Goal: Task Accomplishment & Management: Complete application form

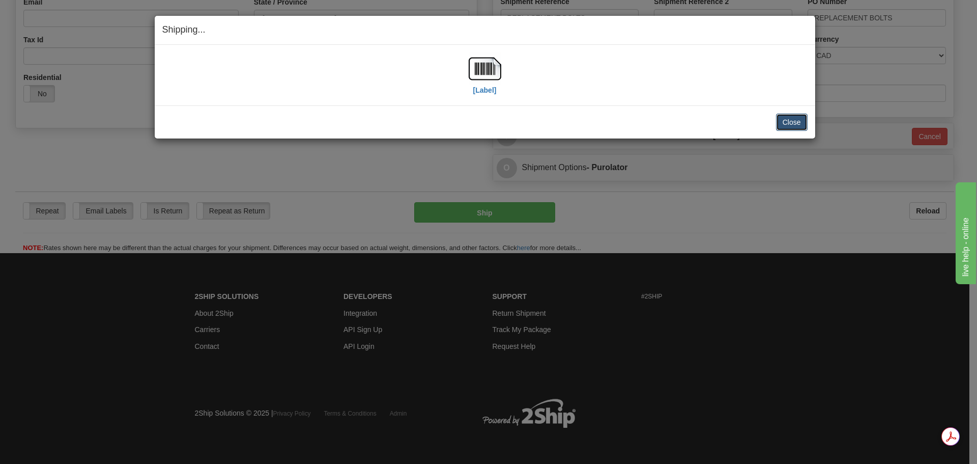
click at [786, 122] on button "Close" at bounding box center [792, 121] width 32 height 17
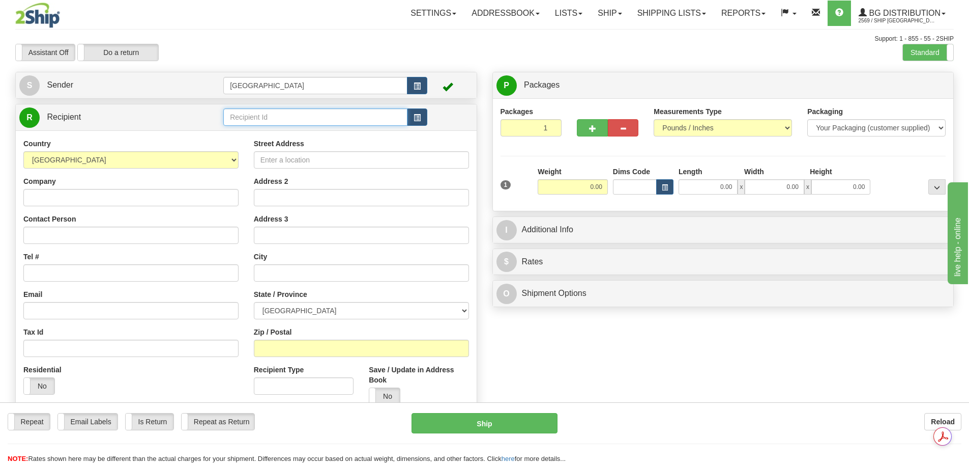
click at [276, 121] on input "text" at bounding box center [315, 116] width 184 height 17
click at [276, 133] on div "80105" at bounding box center [313, 132] width 175 height 11
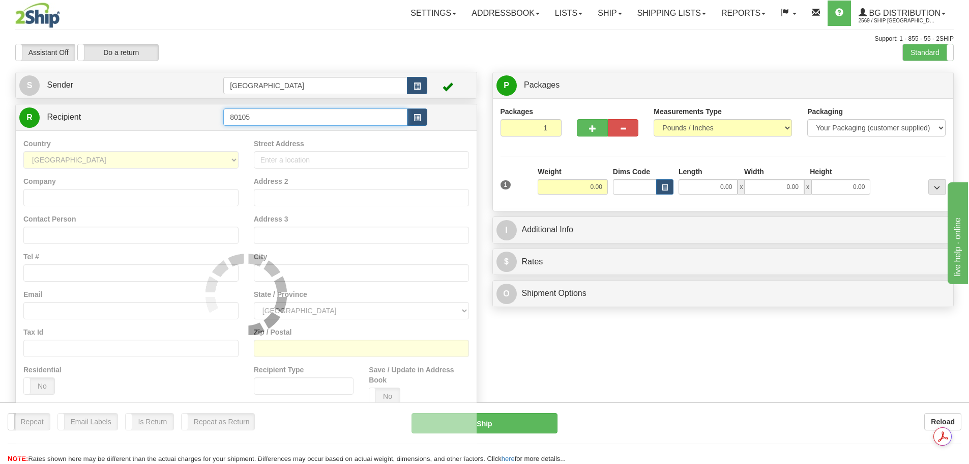
type input "80105"
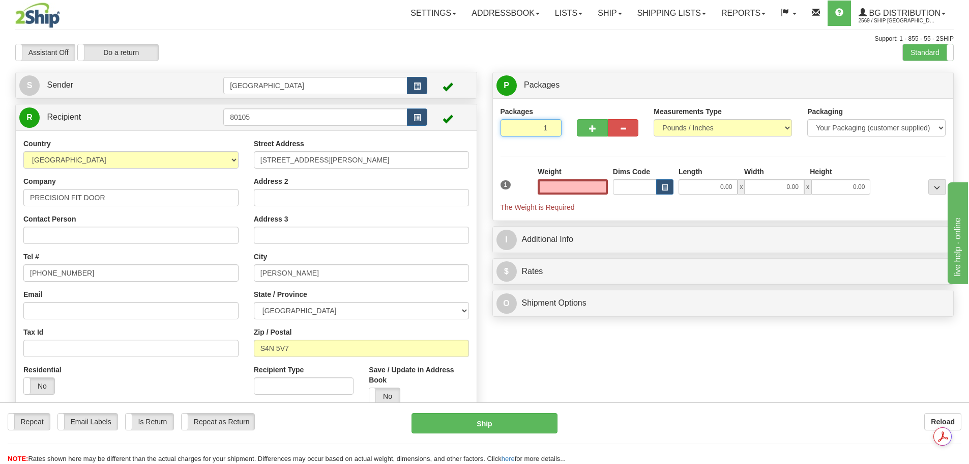
type input "2"
type input "0.00"
type input "2"
click at [552, 124] on input "2" at bounding box center [532, 127] width 62 height 17
click at [906, 83] on span "Package Level" at bounding box center [924, 85] width 40 height 7
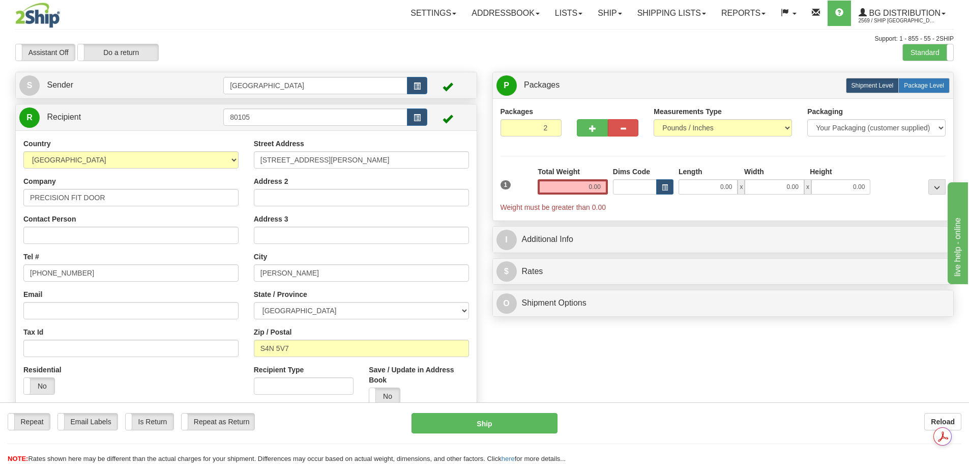
radio input "true"
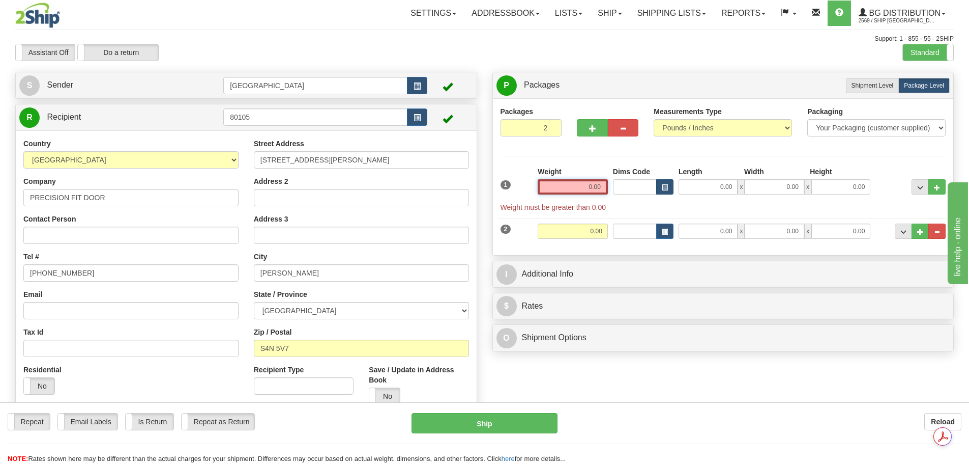
drag, startPoint x: 569, startPoint y: 183, endPoint x: 669, endPoint y: 187, distance: 99.8
click at [669, 187] on div "1 Weight 0.00 Dims Code 0.00" at bounding box center [723, 189] width 451 height 46
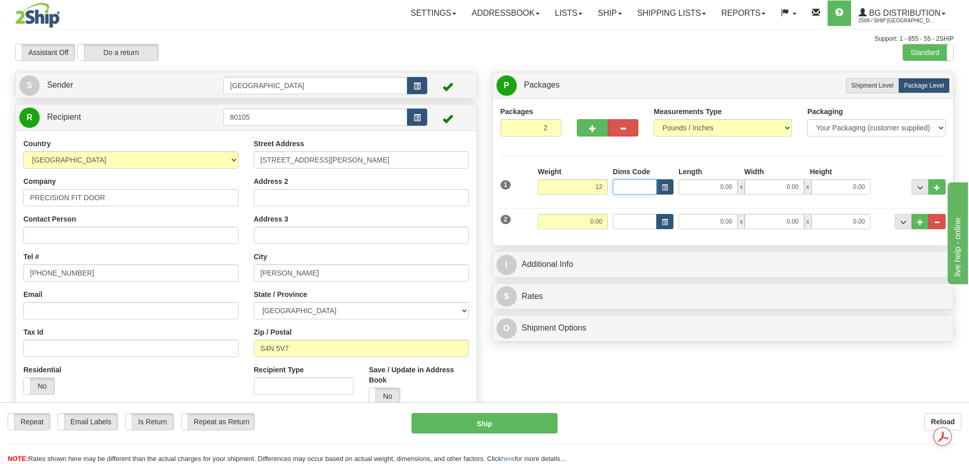
type input "12.00"
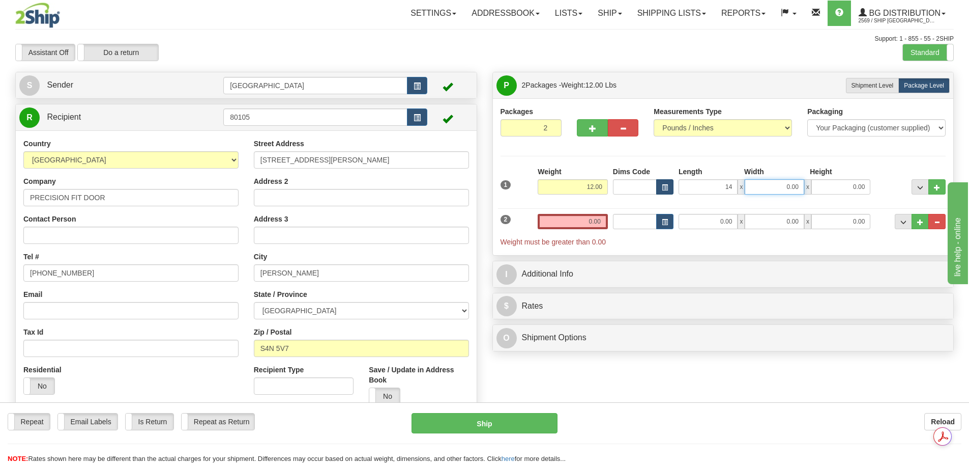
type input "14.00"
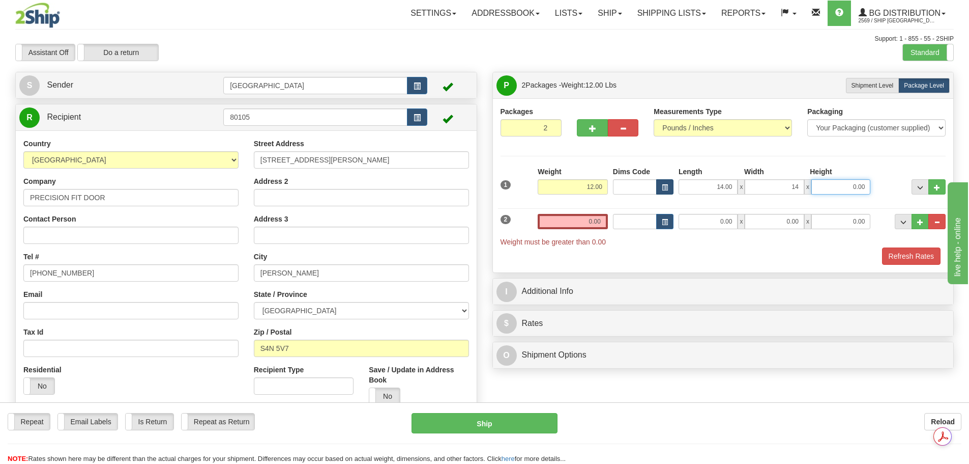
type input "14.00"
type input "10.00"
drag, startPoint x: 610, startPoint y: 222, endPoint x: 637, endPoint y: 218, distance: 27.3
click at [637, 218] on div "2 Weight 0.00 Dims Code Length Width Height" at bounding box center [723, 225] width 451 height 44
type input "5.00"
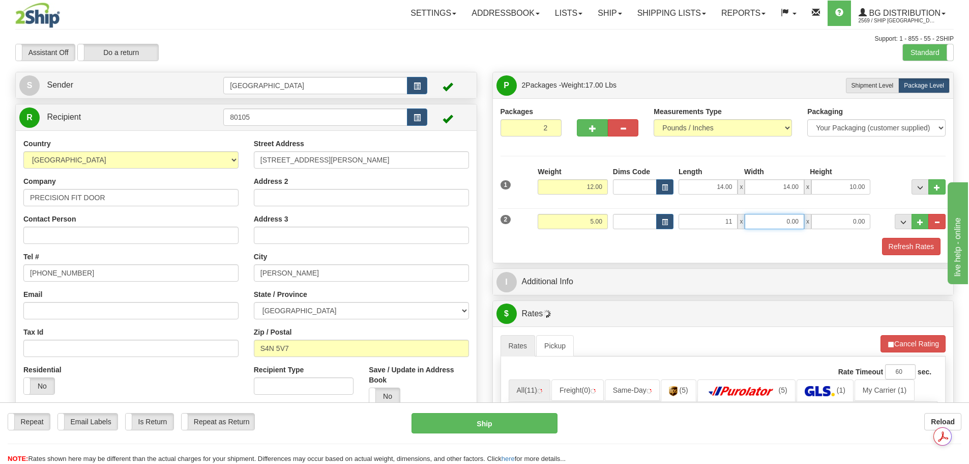
type input "11.00"
type input "9.00"
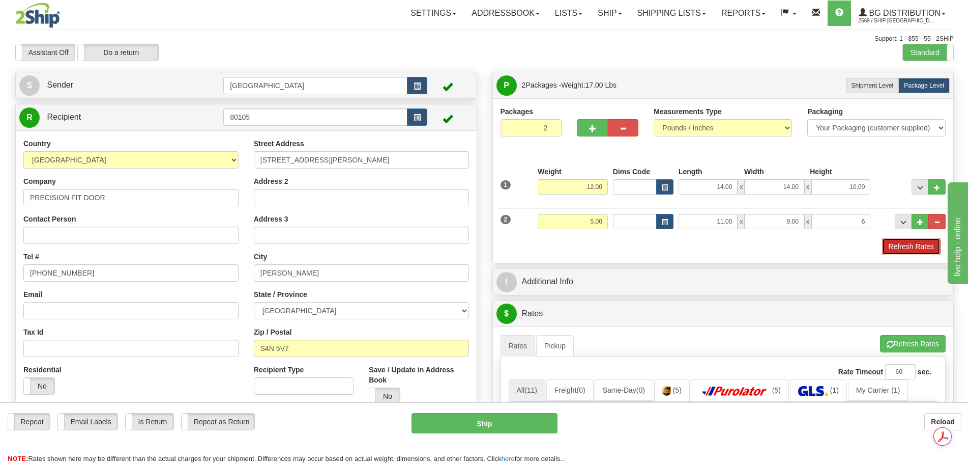
type input "6.00"
click at [903, 246] on button "Refresh Rates" at bounding box center [911, 246] width 59 height 17
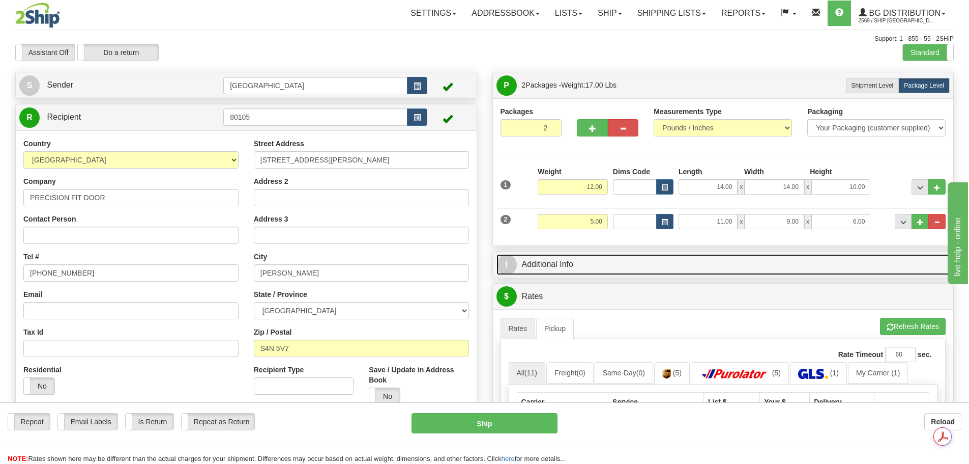
click at [630, 269] on link "I Additional Info" at bounding box center [724, 264] width 454 height 21
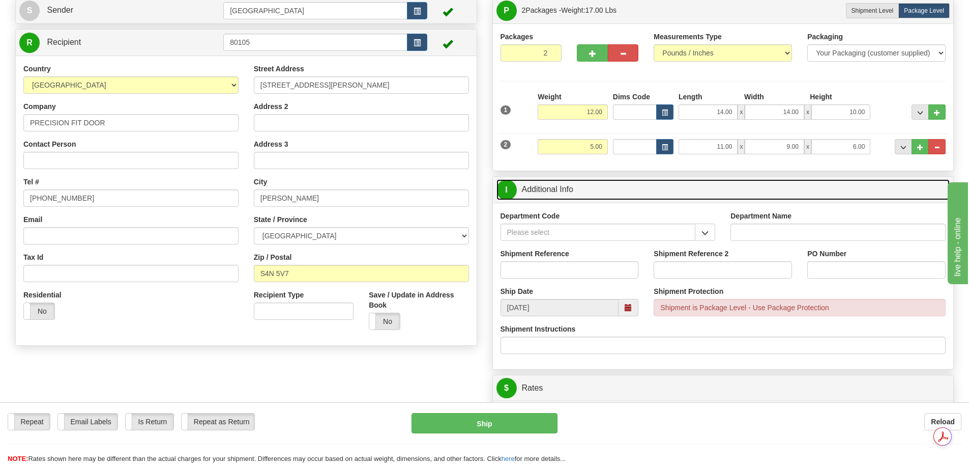
scroll to position [102, 0]
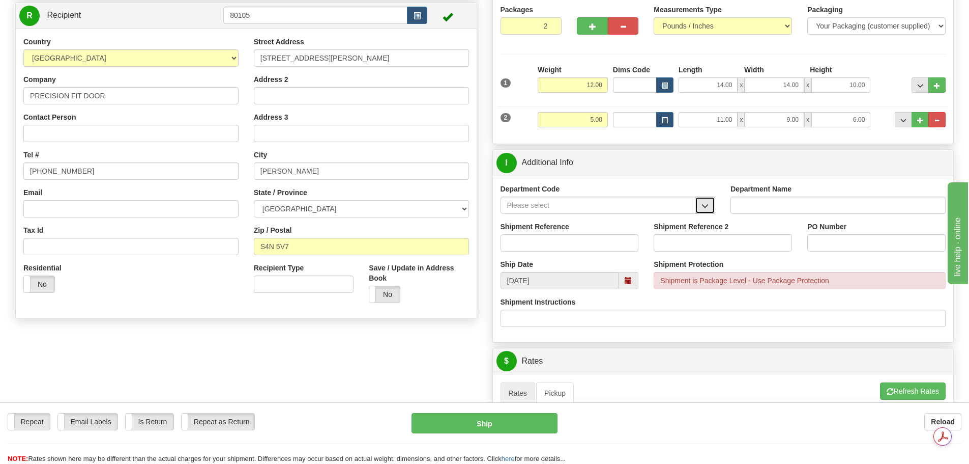
click at [706, 204] on span "button" at bounding box center [705, 206] width 7 height 7
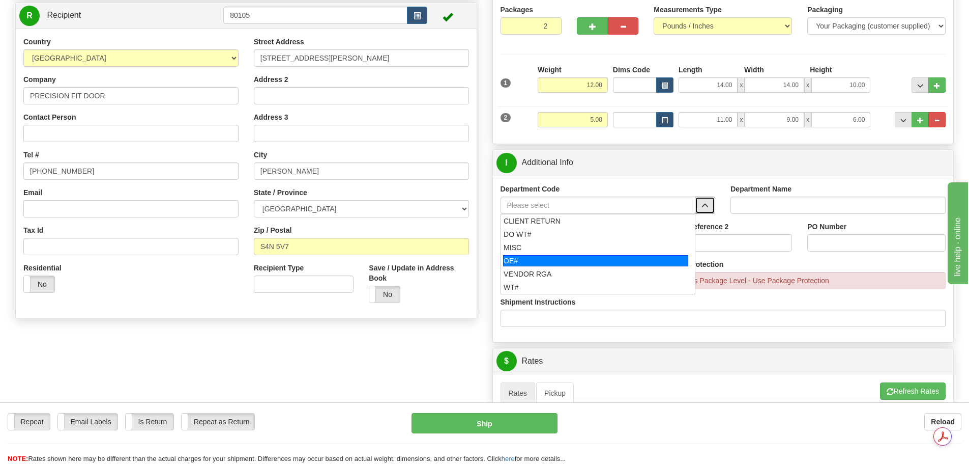
click at [636, 256] on div "OE#" at bounding box center [595, 260] width 185 height 11
type input "OE#"
type input "ORDERS"
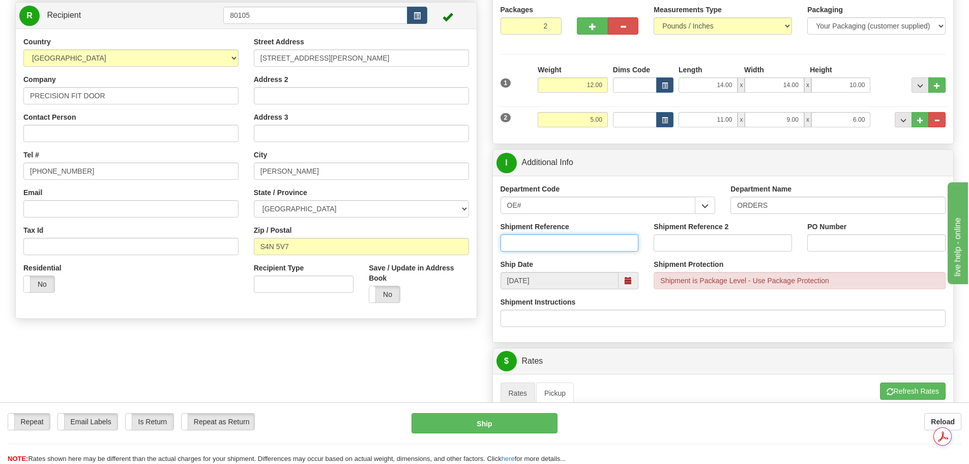
click at [562, 245] on input "Shipment Reference" at bounding box center [570, 242] width 138 height 17
type input "90039488-04; 90040155-00"
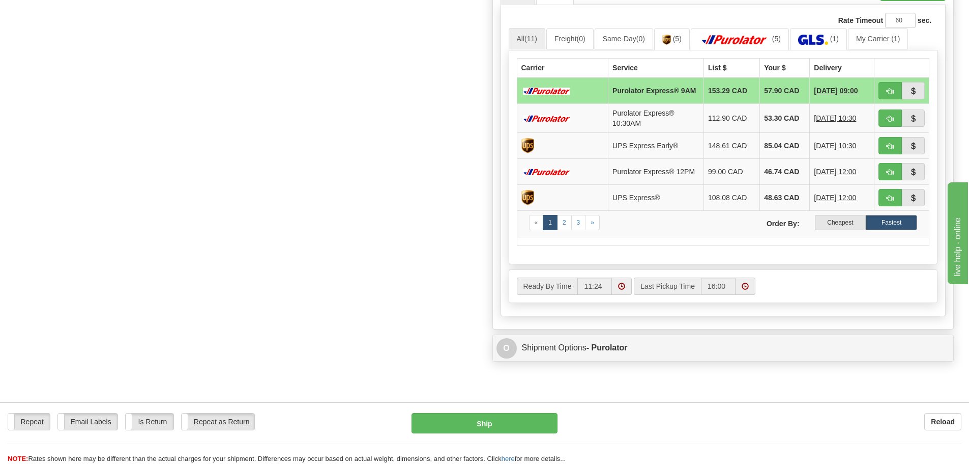
scroll to position [509, 0]
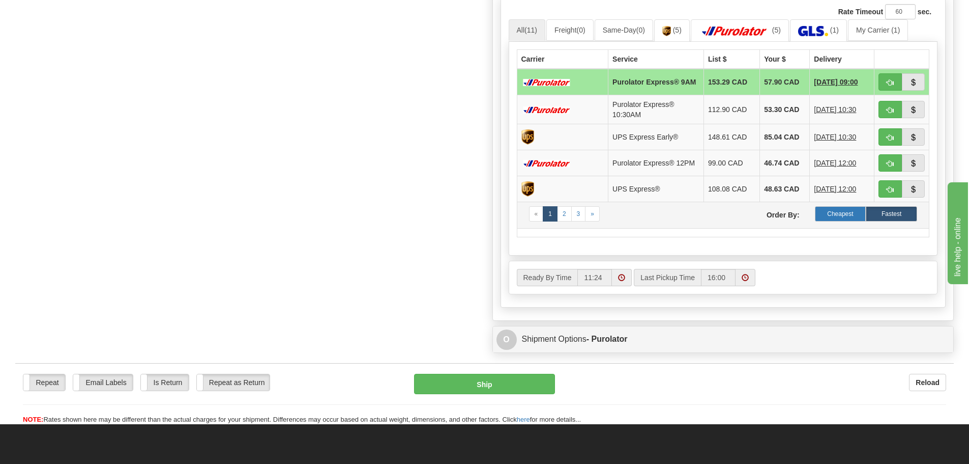
type input "8984; 9065"
click at [841, 217] on label "Cheapest" at bounding box center [840, 213] width 51 height 15
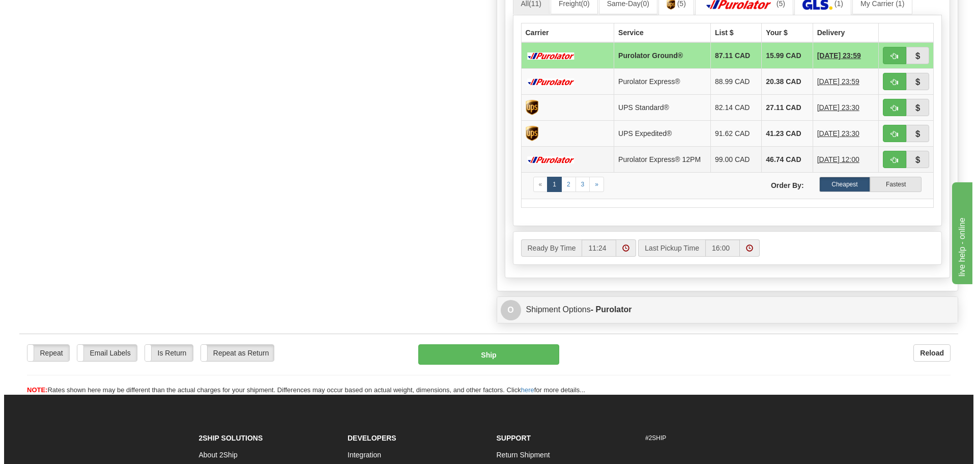
scroll to position [560, 0]
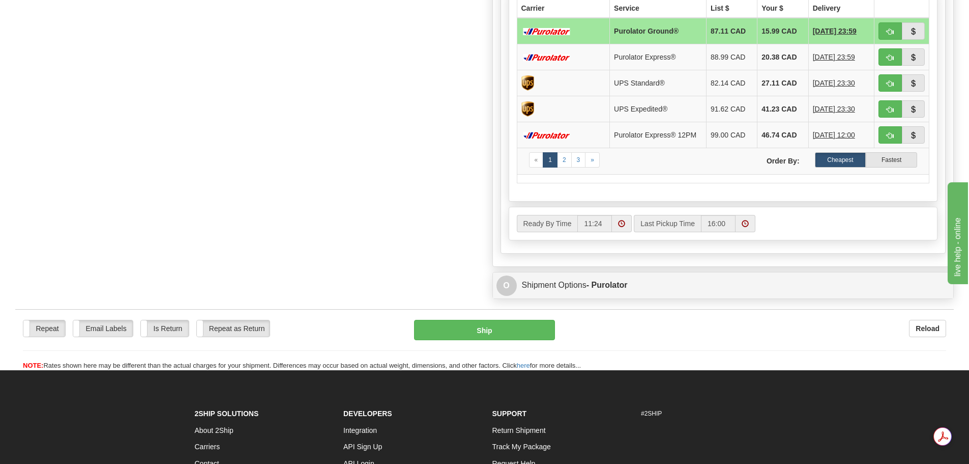
click at [546, 345] on div "Repeat Repeat Email Labels Email Labels Edit Is Return Is Return Repeat as Retu…" at bounding box center [484, 345] width 939 height 51
click at [546, 326] on button "Ship" at bounding box center [484, 330] width 141 height 20
type input "260"
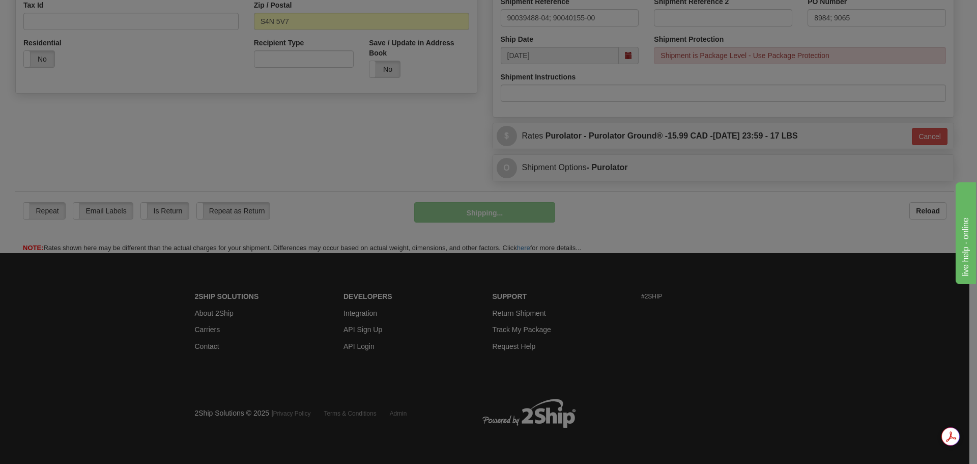
scroll to position [327, 0]
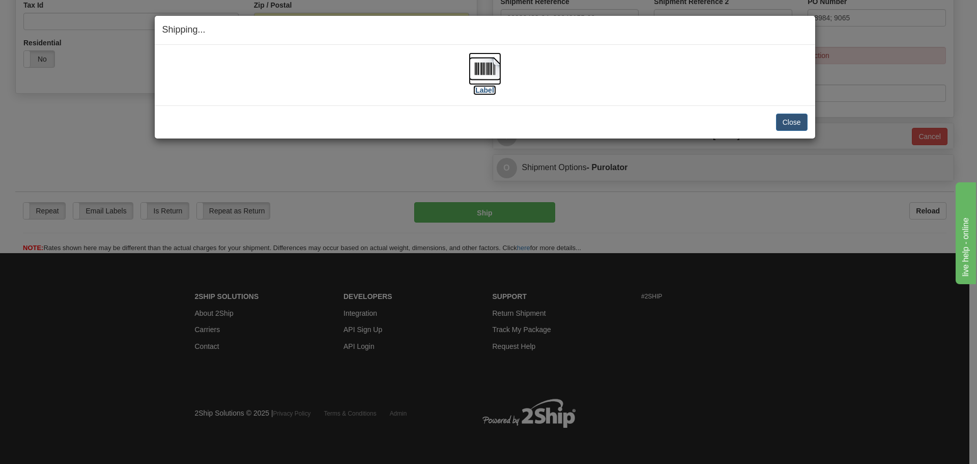
click at [488, 73] on img at bounding box center [485, 68] width 33 height 33
click at [797, 123] on button "Close" at bounding box center [792, 121] width 32 height 17
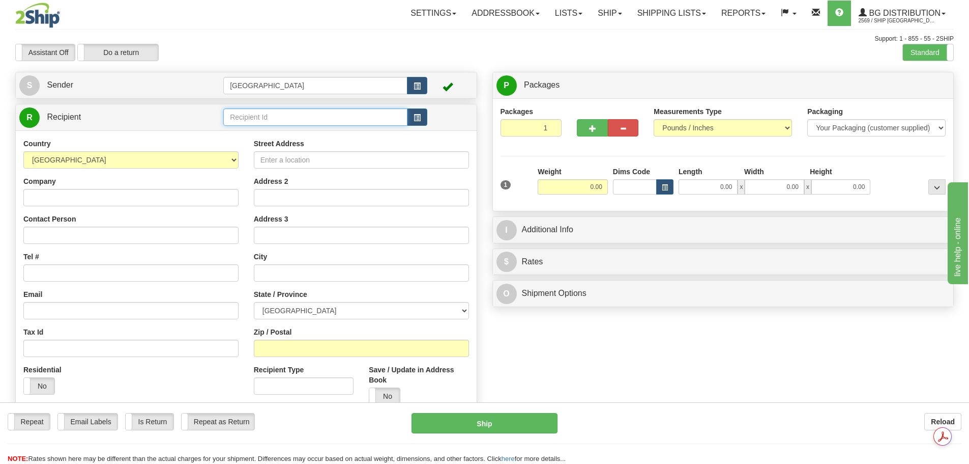
click at [273, 119] on input "text" at bounding box center [315, 116] width 184 height 17
click at [267, 131] on div "920004" at bounding box center [313, 132] width 175 height 11
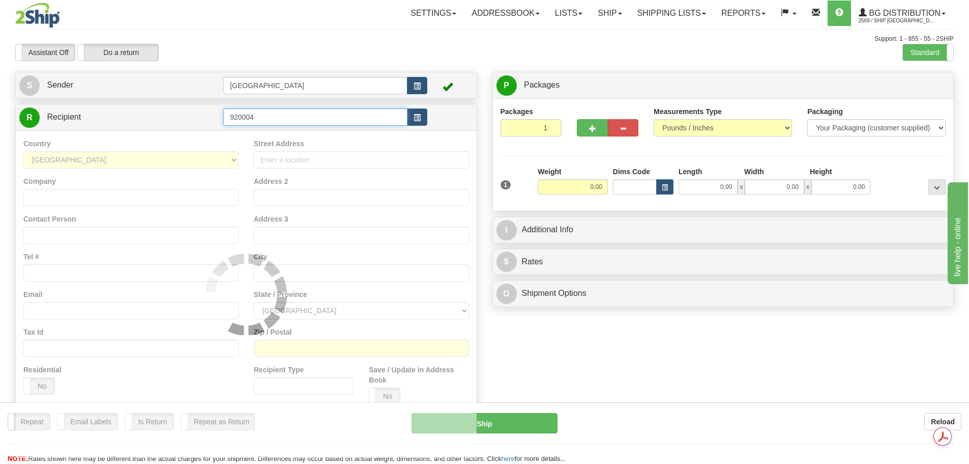
type input "920004"
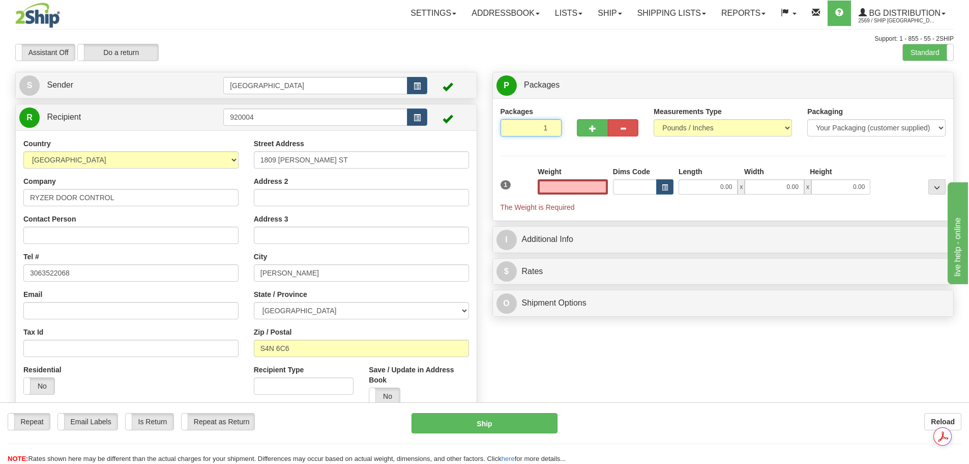
type input "0.00"
click at [551, 123] on input "1" at bounding box center [532, 127] width 62 height 17
click at [551, 127] on input "2" at bounding box center [532, 127] width 62 height 17
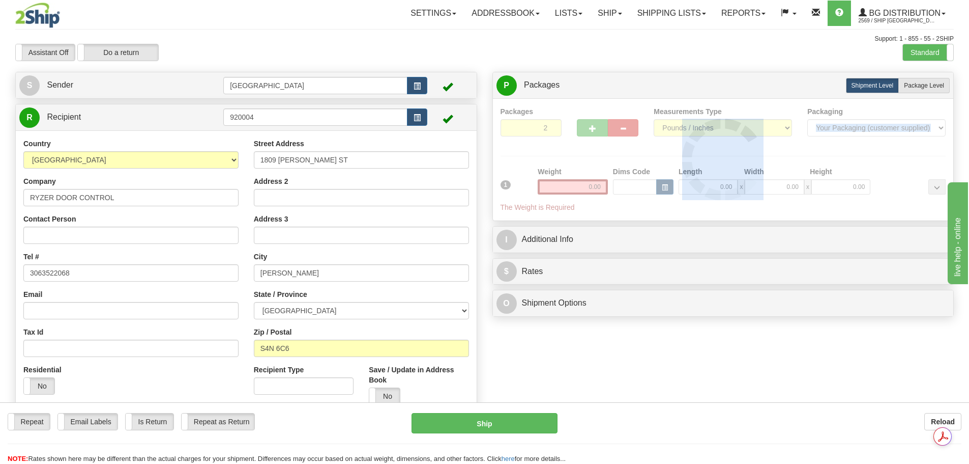
click at [551, 127] on div at bounding box center [724, 159] width 446 height 106
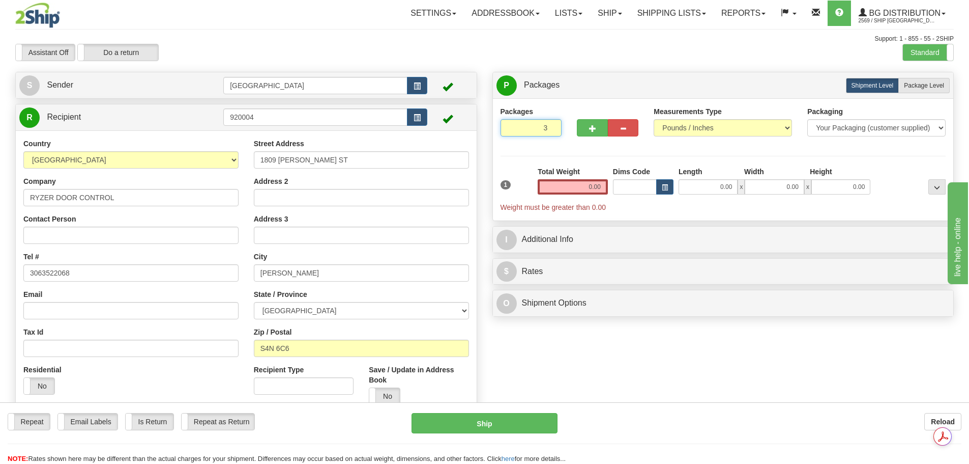
click at [552, 125] on input "3" at bounding box center [532, 127] width 62 height 17
type input "4"
click at [552, 125] on input "4" at bounding box center [532, 127] width 62 height 17
click at [928, 89] on span "Package Level" at bounding box center [924, 85] width 40 height 7
radio input "true"
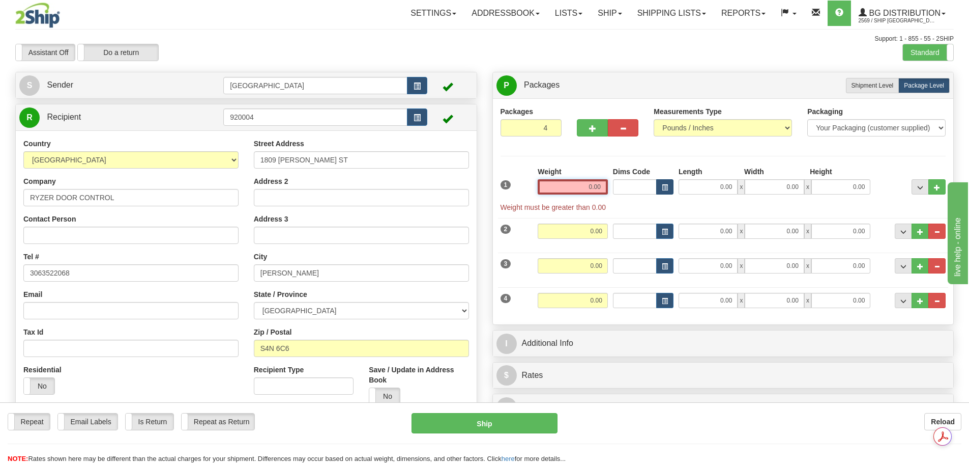
drag, startPoint x: 583, startPoint y: 187, endPoint x: 662, endPoint y: 192, distance: 79.0
click at [662, 192] on div "1 Weight 0.00 Dims Code 0.00" at bounding box center [723, 189] width 451 height 46
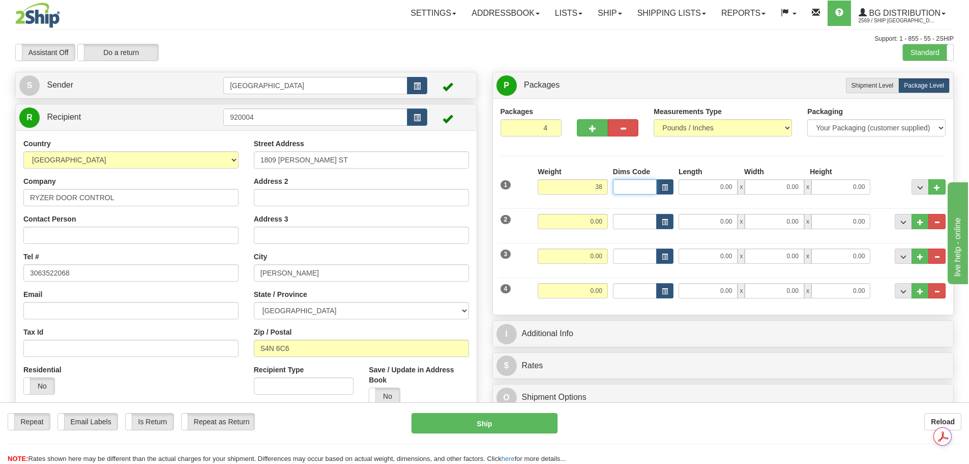
type input "38.00"
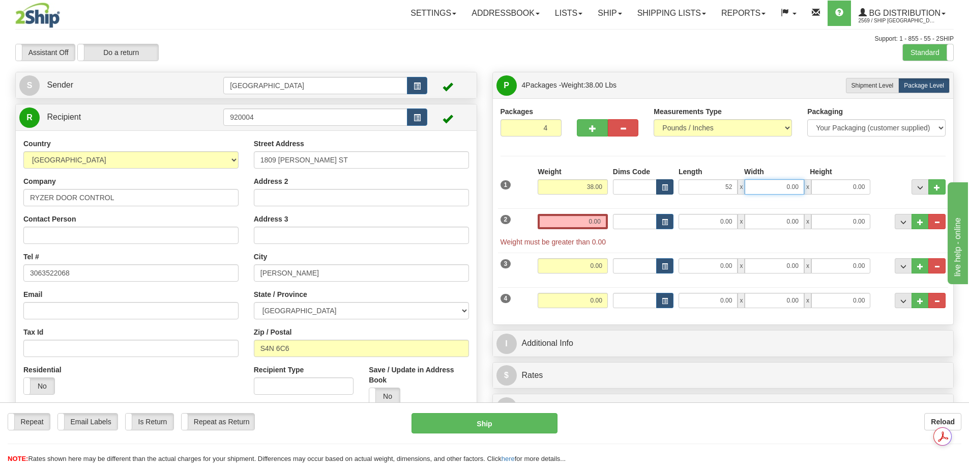
type input "52.00"
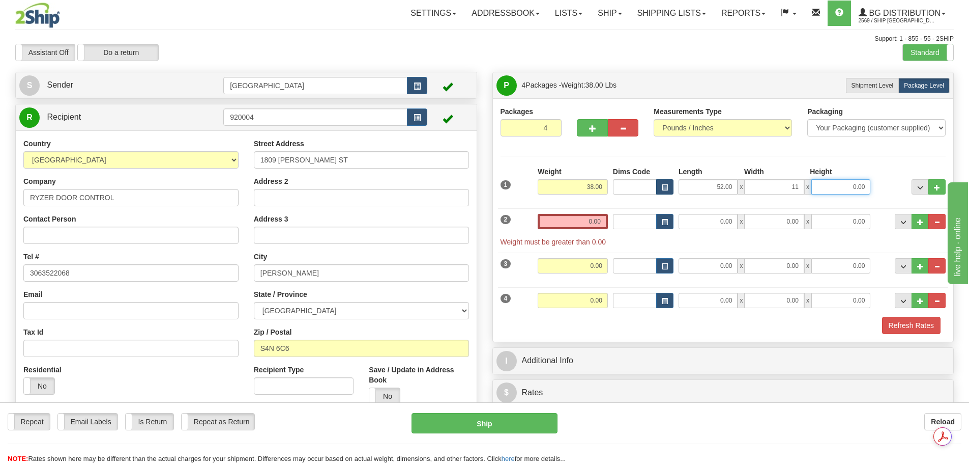
type input "11.00"
type input "13.00"
drag, startPoint x: 590, startPoint y: 221, endPoint x: 623, endPoint y: 214, distance: 33.7
click at [634, 220] on div "2 Weight 0.00 Dims Code Length Width Height" at bounding box center [723, 225] width 451 height 44
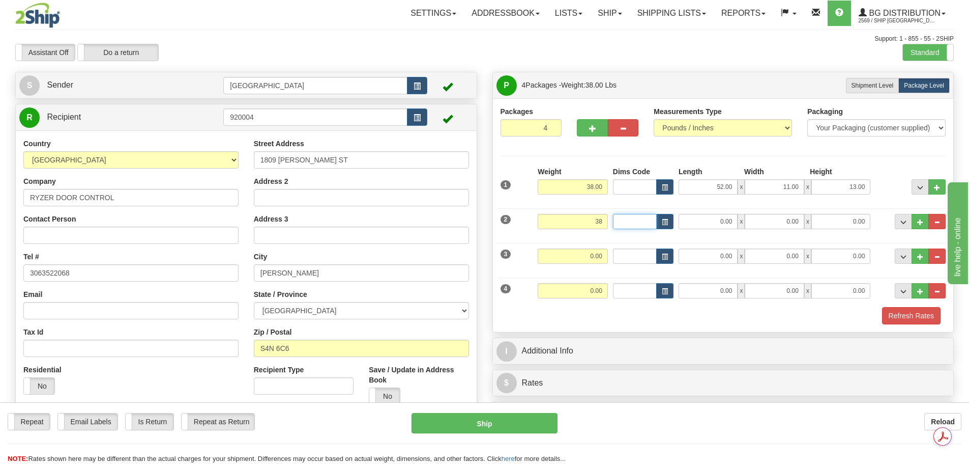
type input "38.00"
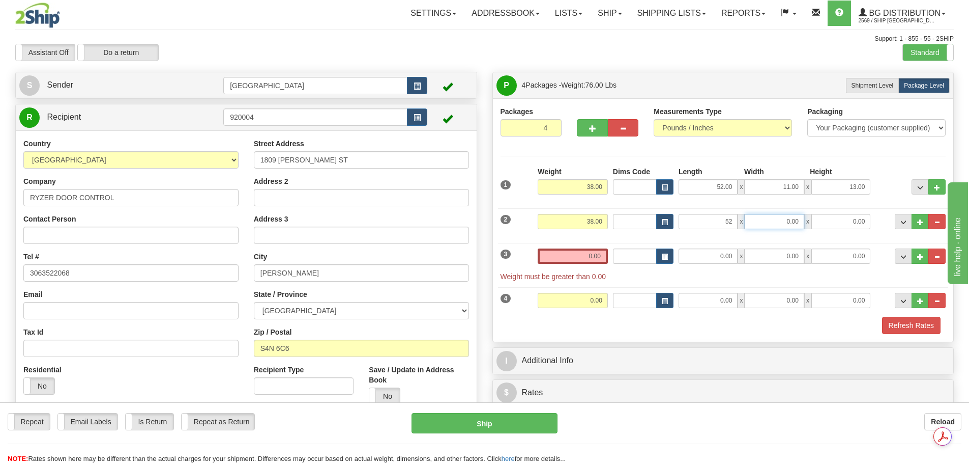
type input "52.00"
type input "11.00"
type input "13.00"
drag, startPoint x: 585, startPoint y: 255, endPoint x: 632, endPoint y: 253, distance: 47.9
click at [632, 253] on div "3 Weight 0.00 Dims Code Length Width Height" at bounding box center [723, 260] width 451 height 44
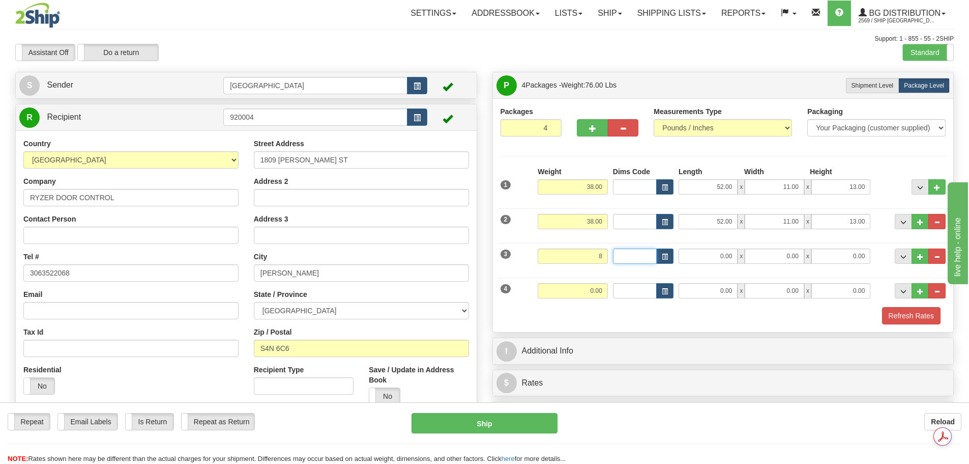
type input "8.00"
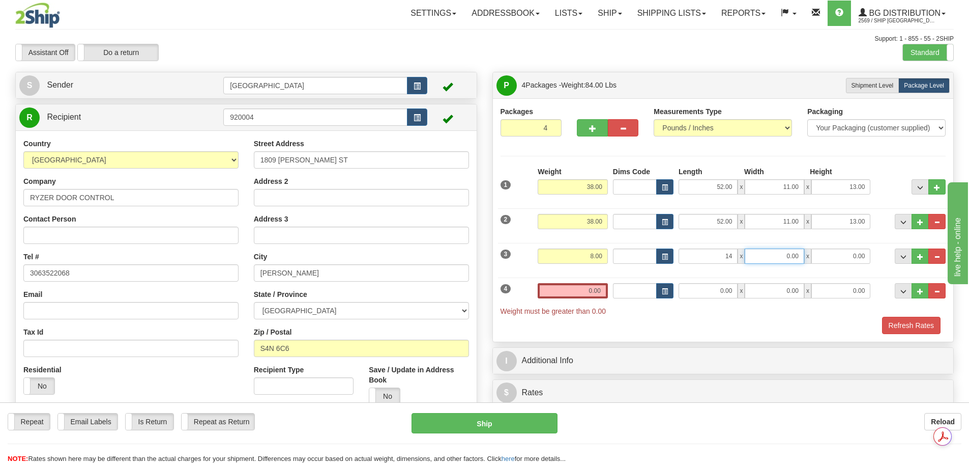
type input "14.00"
type input "9.00"
drag, startPoint x: 588, startPoint y: 293, endPoint x: 627, endPoint y: 286, distance: 39.2
click at [627, 286] on div "4 Weight 0.00 Dims Code Length Width Height" at bounding box center [723, 294] width 451 height 44
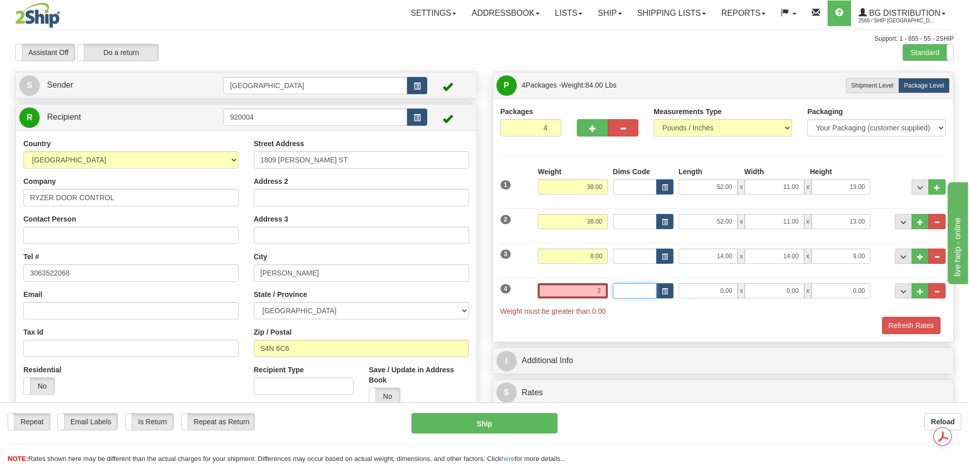
type input "2.00"
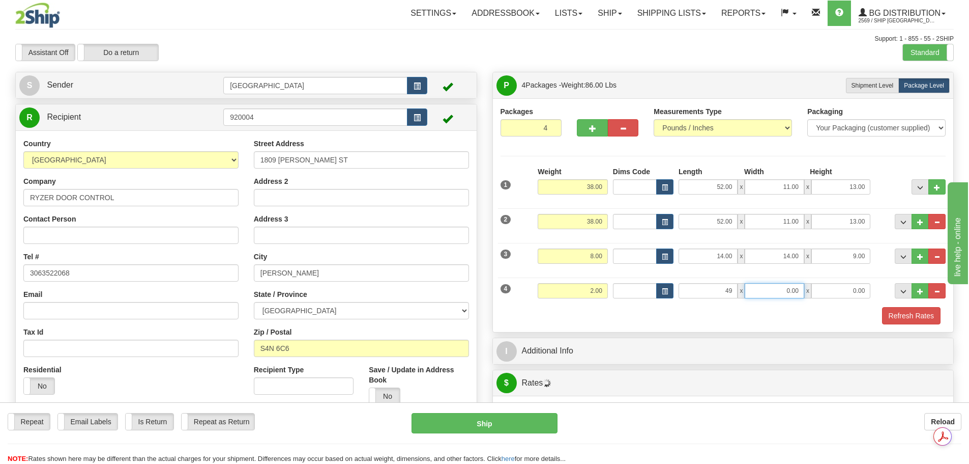
type input "49.00"
type input "7.00"
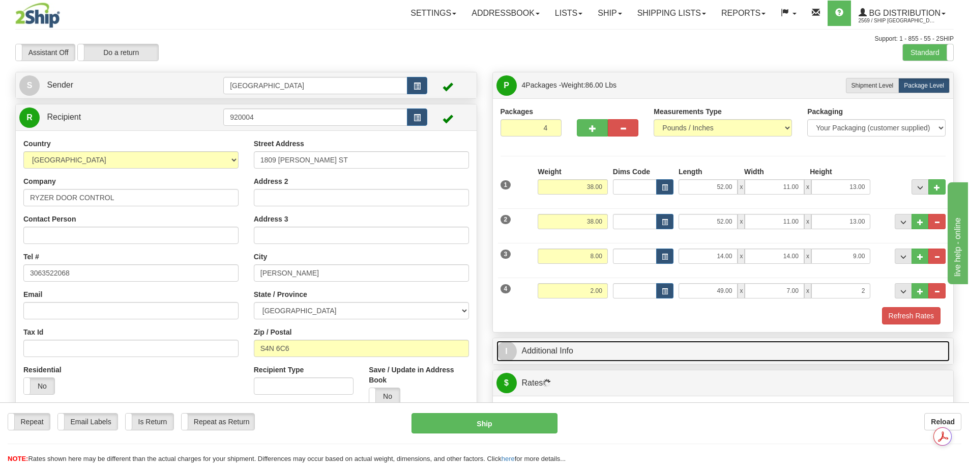
type input "2.00"
click at [629, 354] on link "I Additional Info" at bounding box center [724, 350] width 454 height 21
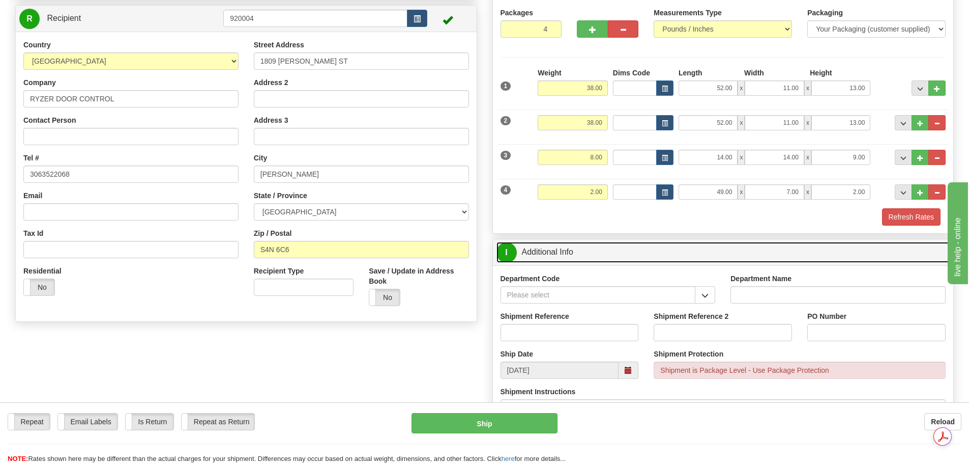
scroll to position [102, 0]
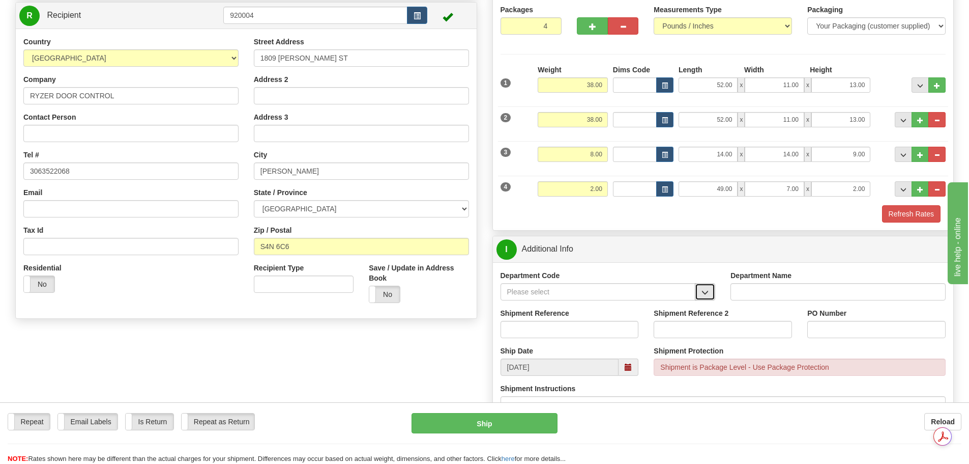
click at [707, 296] on span "button" at bounding box center [705, 292] width 7 height 7
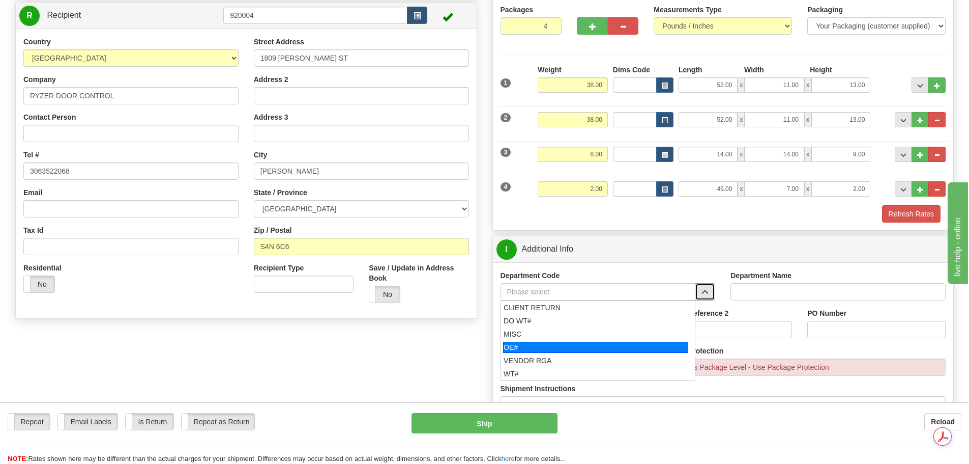
click at [611, 342] on div "OE#" at bounding box center [595, 346] width 185 height 11
type input "OE#"
type input "ORDERS"
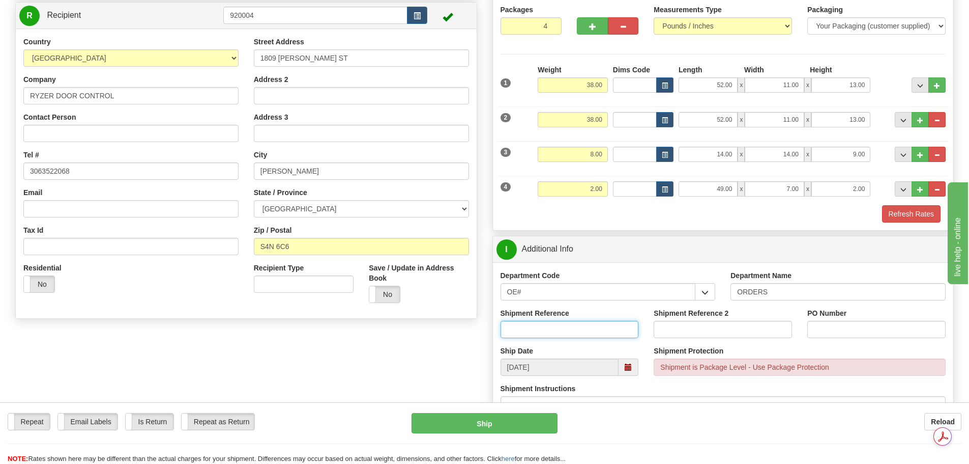
click at [578, 325] on input "Shipment Reference" at bounding box center [570, 329] width 138 height 17
type input "90040337-00; 90039901-00; 90040628-00"
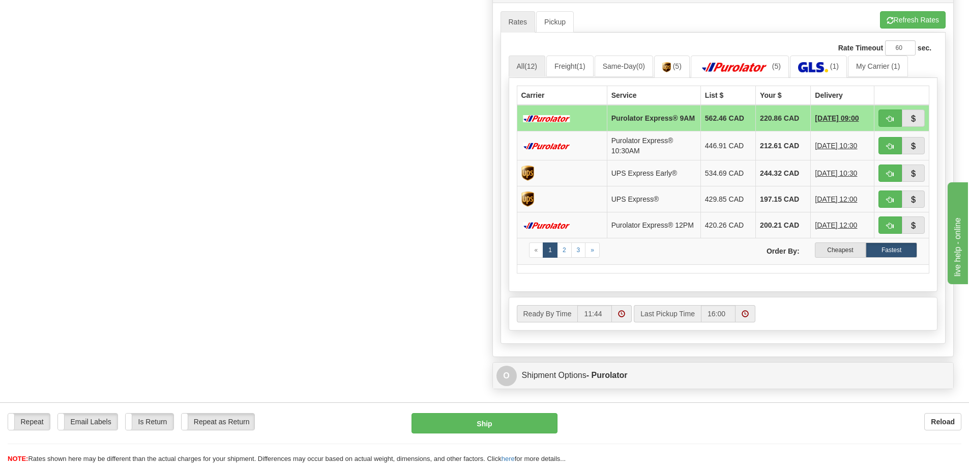
scroll to position [560, 0]
type input "AD159602; HG753995; MG04637"
click at [838, 254] on label "Cheapest" at bounding box center [840, 249] width 51 height 15
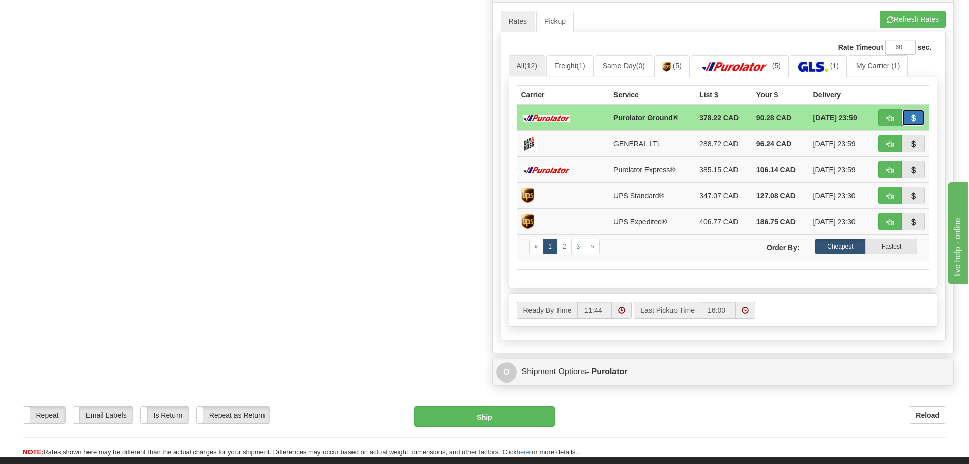
click at [918, 119] on button "button" at bounding box center [913, 117] width 23 height 17
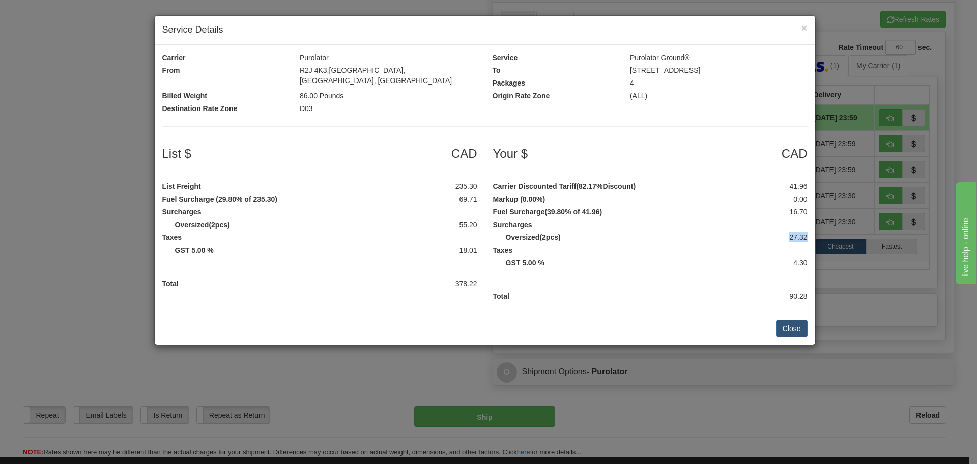
drag, startPoint x: 786, startPoint y: 227, endPoint x: 810, endPoint y: 227, distance: 23.4
click at [810, 232] on div "27.32" at bounding box center [775, 237] width 79 height 10
click at [780, 245] on label "Taxes" at bounding box center [650, 250] width 330 height 10
click at [790, 320] on button "Close" at bounding box center [792, 328] width 32 height 17
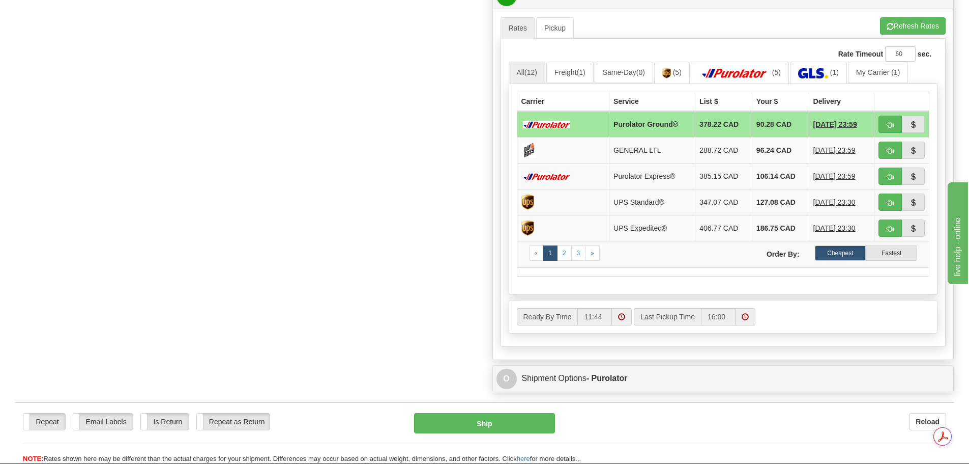
scroll to position [509, 0]
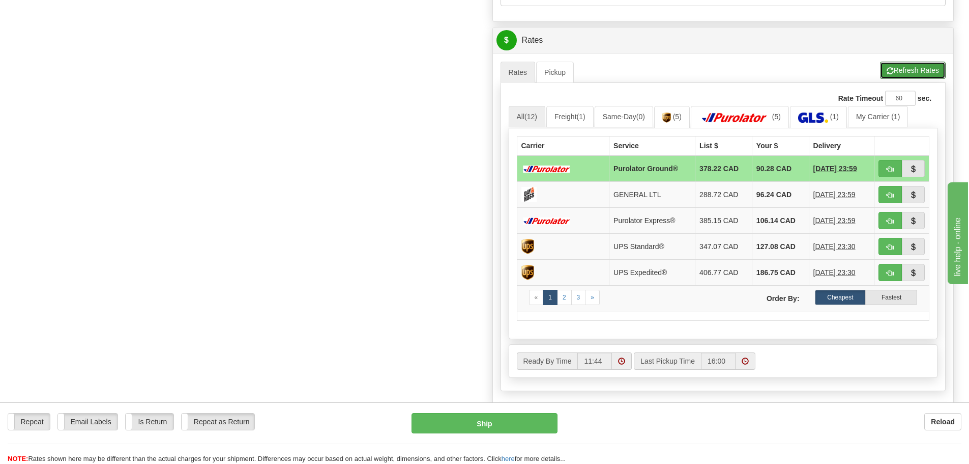
click at [906, 69] on button "Refresh Rates" at bounding box center [913, 70] width 66 height 17
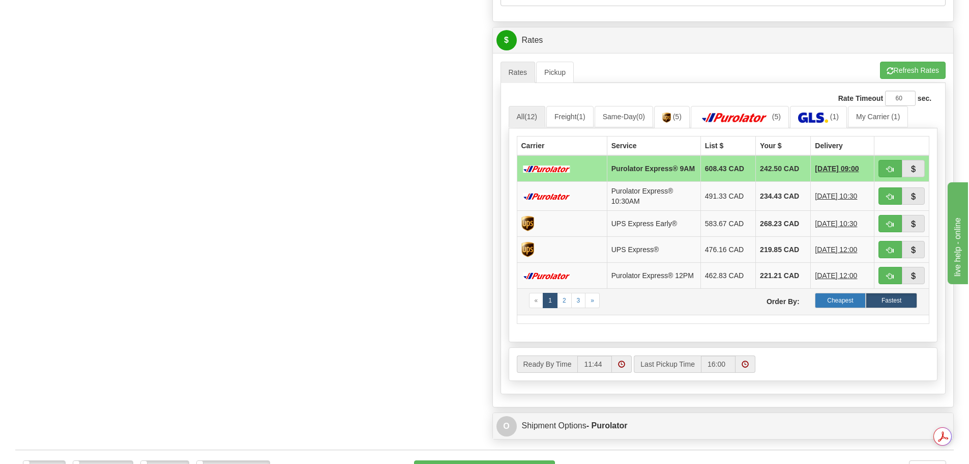
click at [827, 308] on label "Cheapest" at bounding box center [840, 300] width 51 height 15
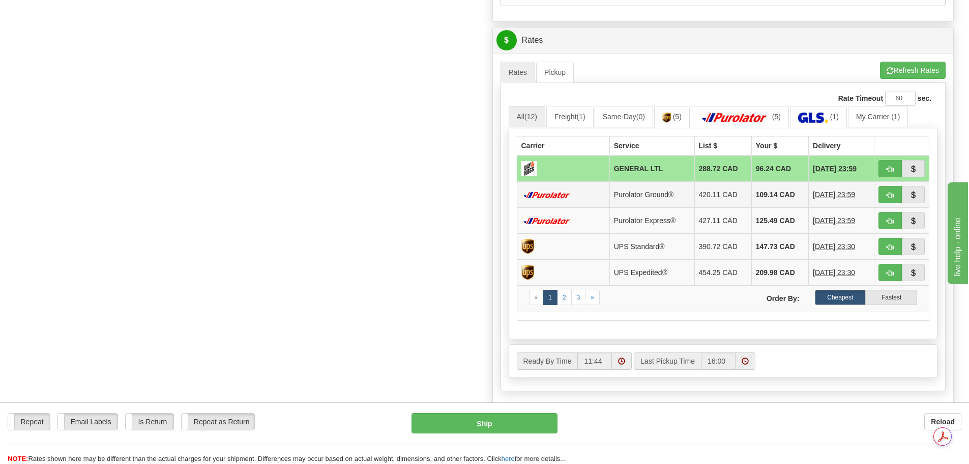
click at [794, 196] on td "109.14 CAD" at bounding box center [780, 194] width 57 height 26
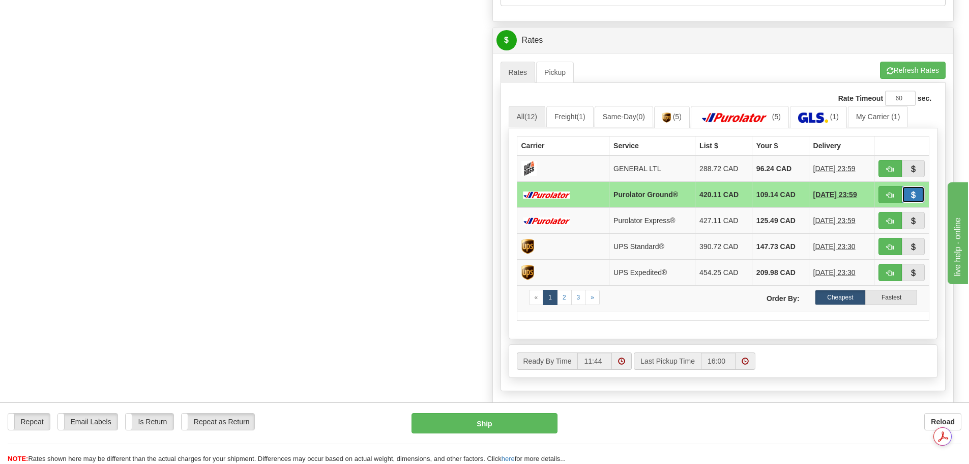
click at [921, 196] on button "button" at bounding box center [913, 194] width 23 height 17
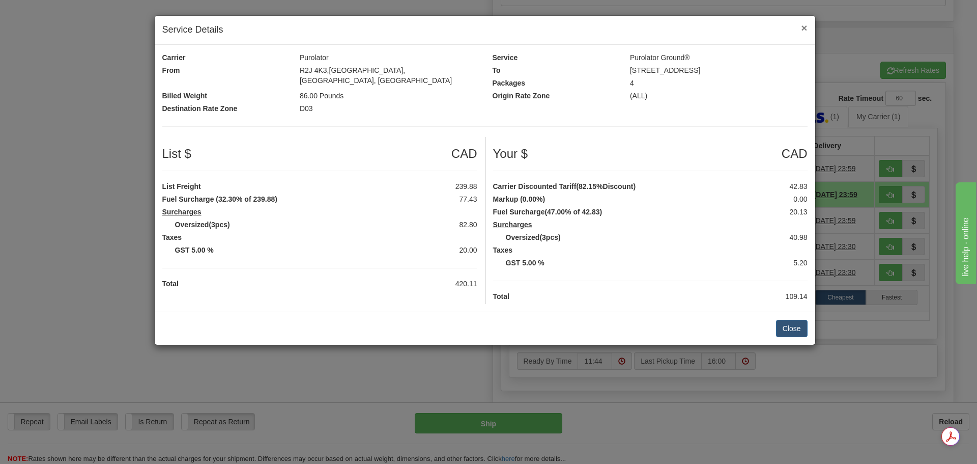
click at [806, 29] on span "×" at bounding box center [804, 28] width 6 height 12
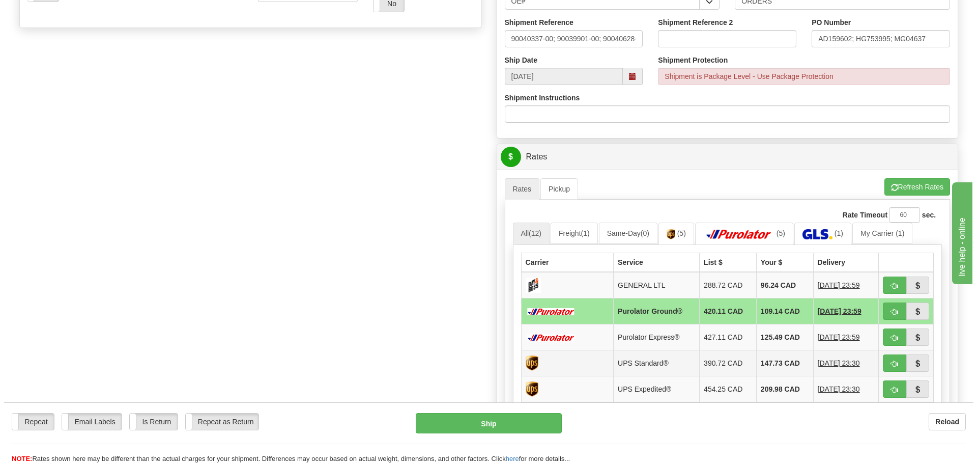
scroll to position [458, 0]
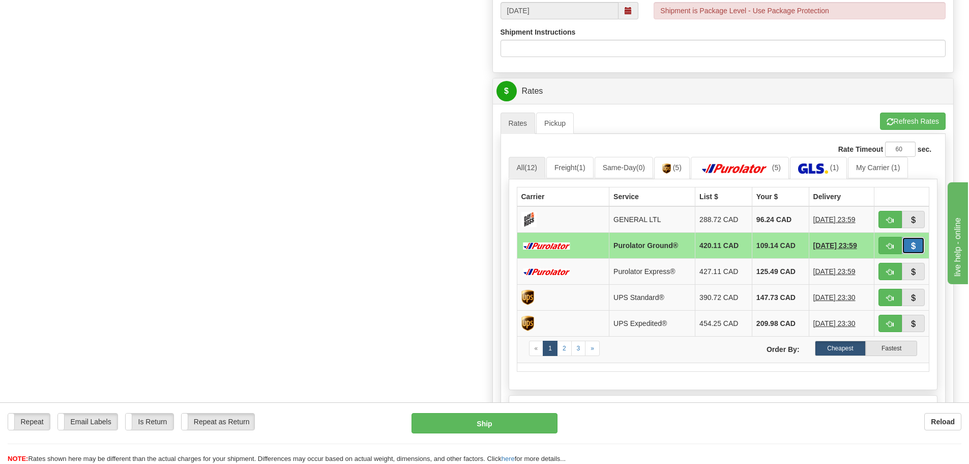
click at [907, 250] on button "button" at bounding box center [913, 245] width 23 height 17
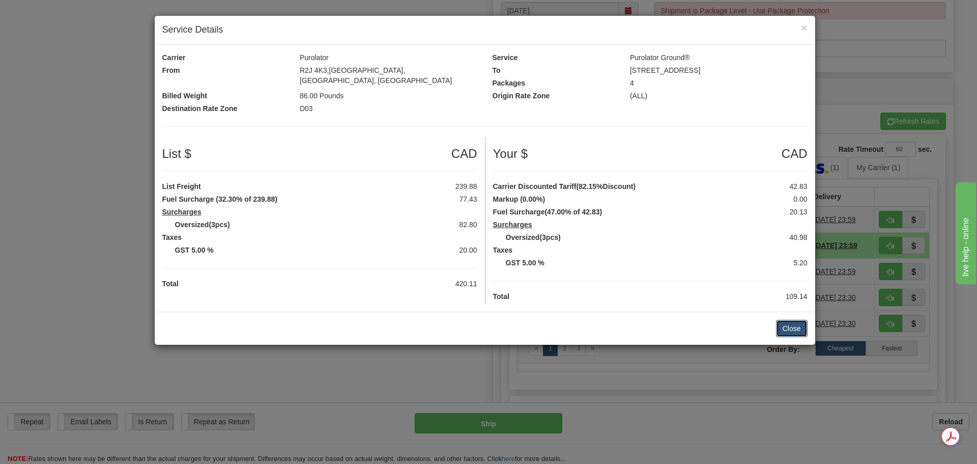
click at [799, 320] on button "Close" at bounding box center [792, 328] width 32 height 17
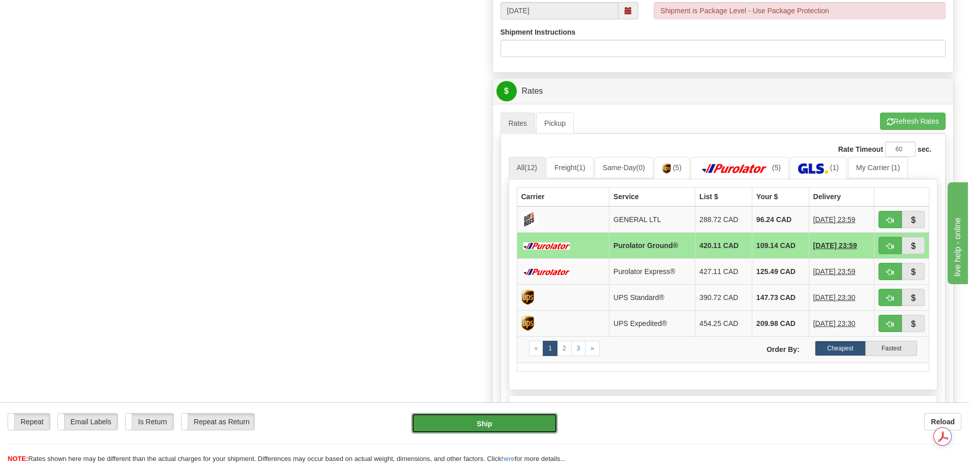
click at [517, 423] on button "Ship" at bounding box center [485, 423] width 146 height 20
type input "260"
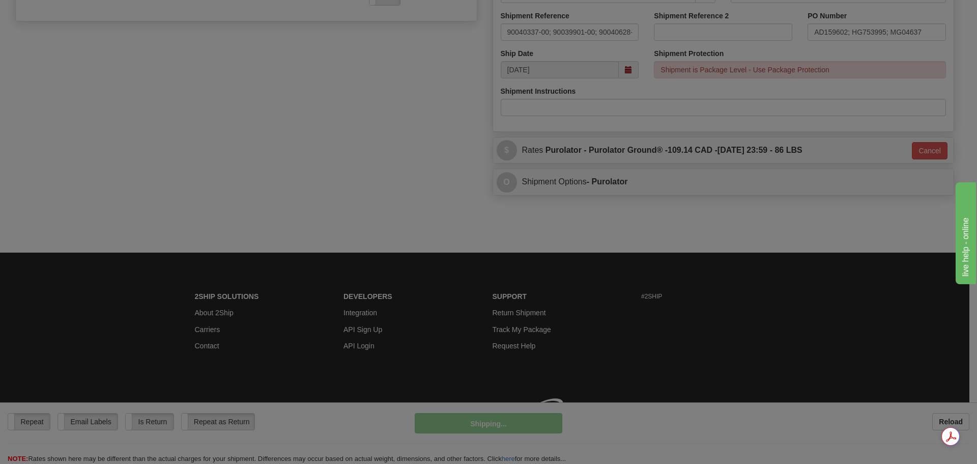
scroll to position [414, 0]
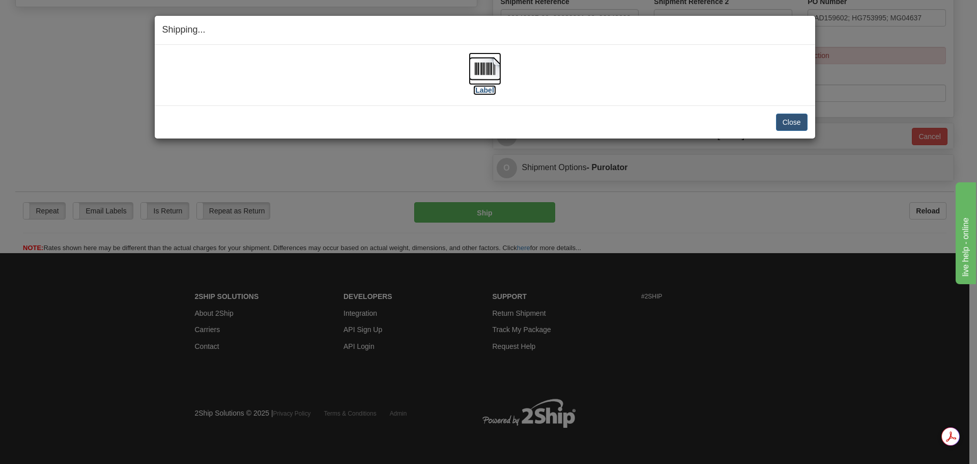
click at [485, 66] on img at bounding box center [485, 68] width 33 height 33
